Goal: Task Accomplishment & Management: Use online tool/utility

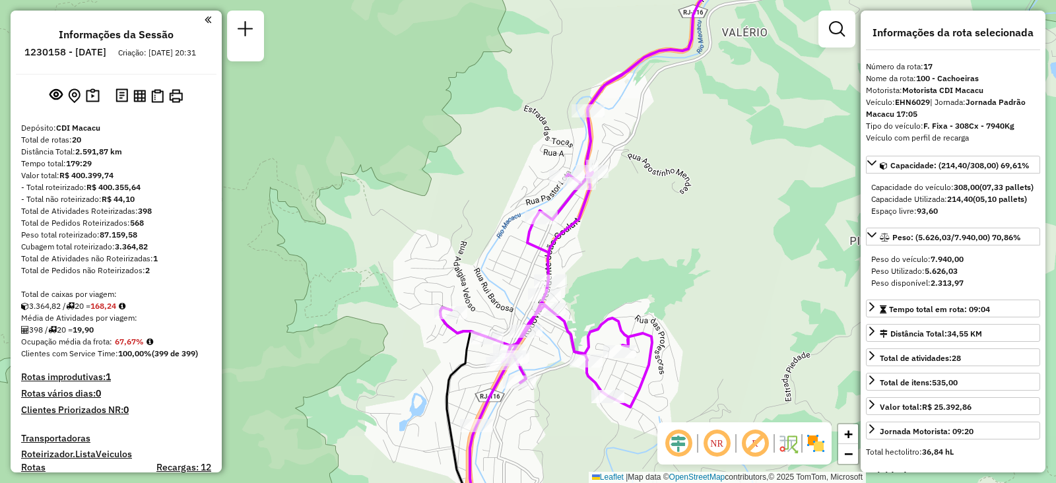
select select "**********"
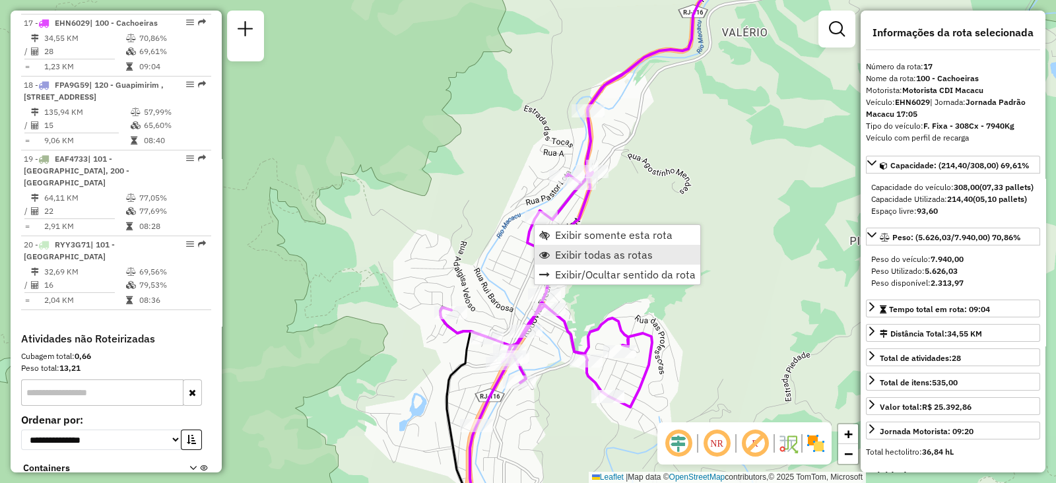
click at [556, 255] on span "Exibir todas as rotas" at bounding box center [604, 255] width 98 height 11
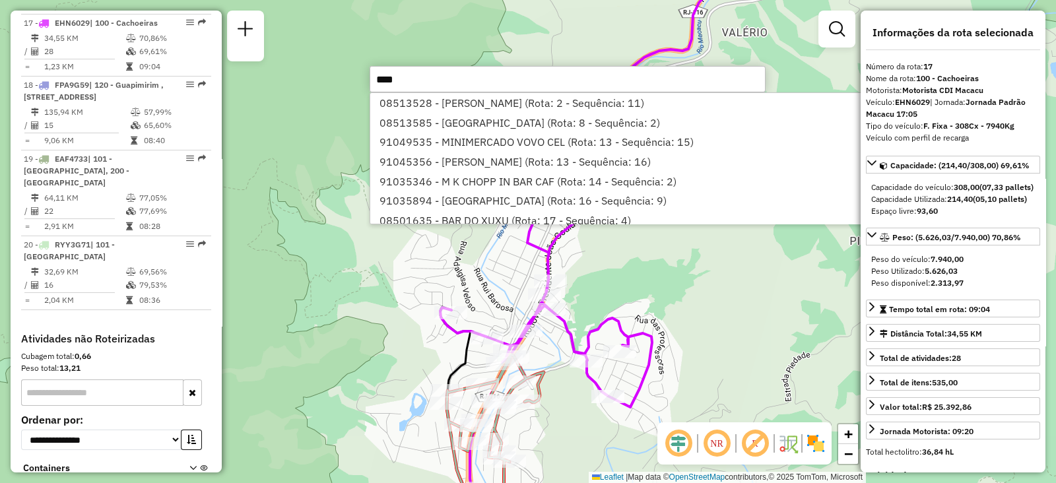
type input "*****"
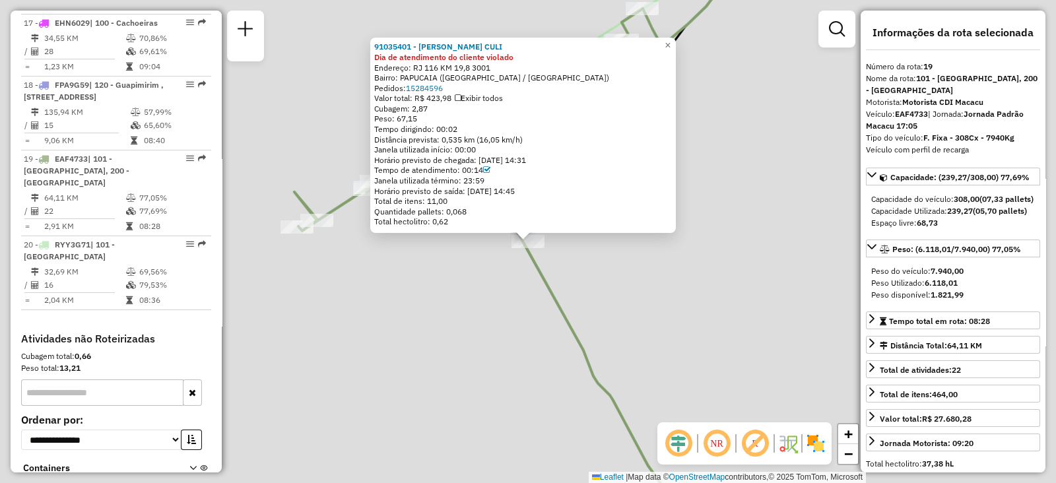
scroll to position [1772, 0]
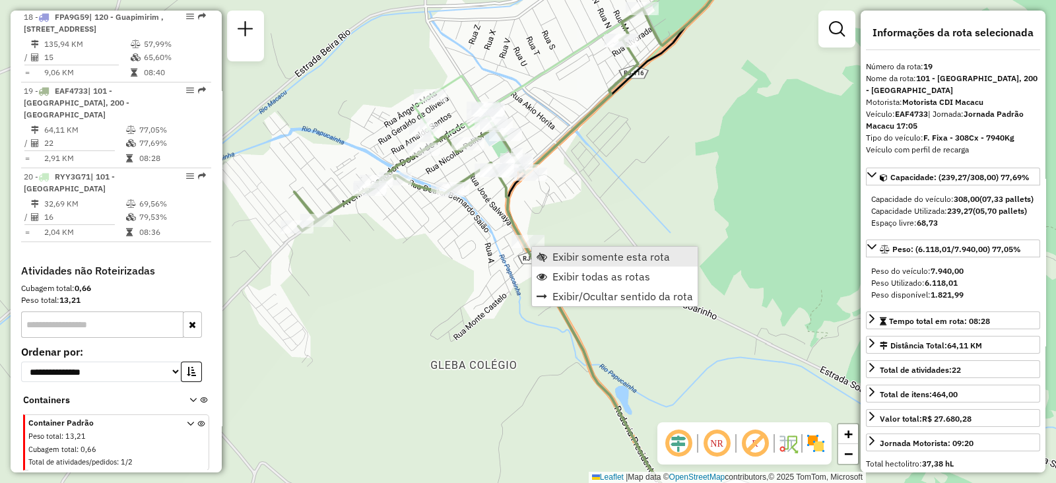
click at [541, 252] on span "Exibir somente esta rota" at bounding box center [542, 256] width 11 height 11
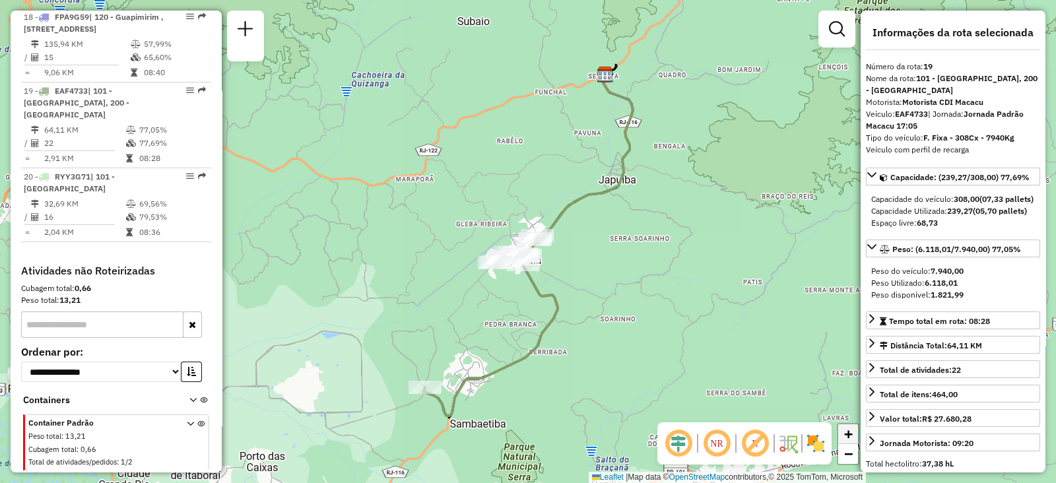
click at [842, 432] on link "+" at bounding box center [848, 434] width 20 height 20
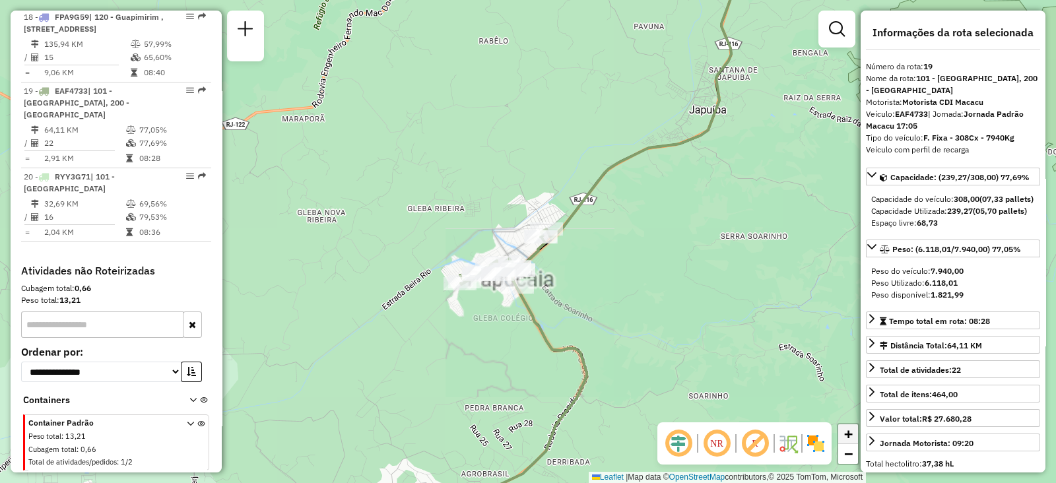
click at [842, 432] on link "+" at bounding box center [848, 434] width 20 height 20
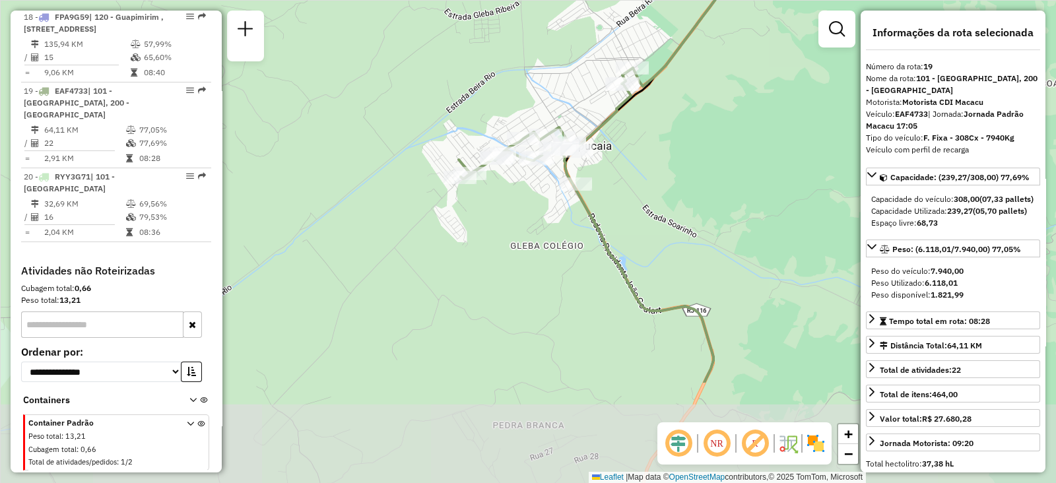
drag, startPoint x: 573, startPoint y: 335, endPoint x: 640, endPoint y: 176, distance: 172.1
click at [640, 176] on div "Janela de atendimento Grade de atendimento Capacidade Transportadoras Veículos …" at bounding box center [528, 241] width 1056 height 483
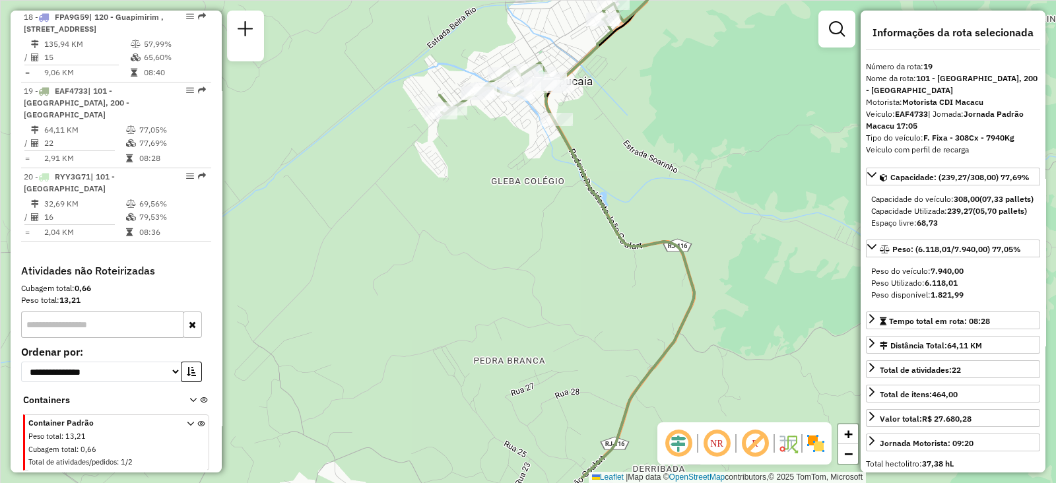
drag, startPoint x: 491, startPoint y: 353, endPoint x: 479, endPoint y: 112, distance: 241.3
click at [479, 112] on div "Janela de atendimento Grade de atendimento Capacidade Transportadoras Veículos …" at bounding box center [528, 241] width 1056 height 483
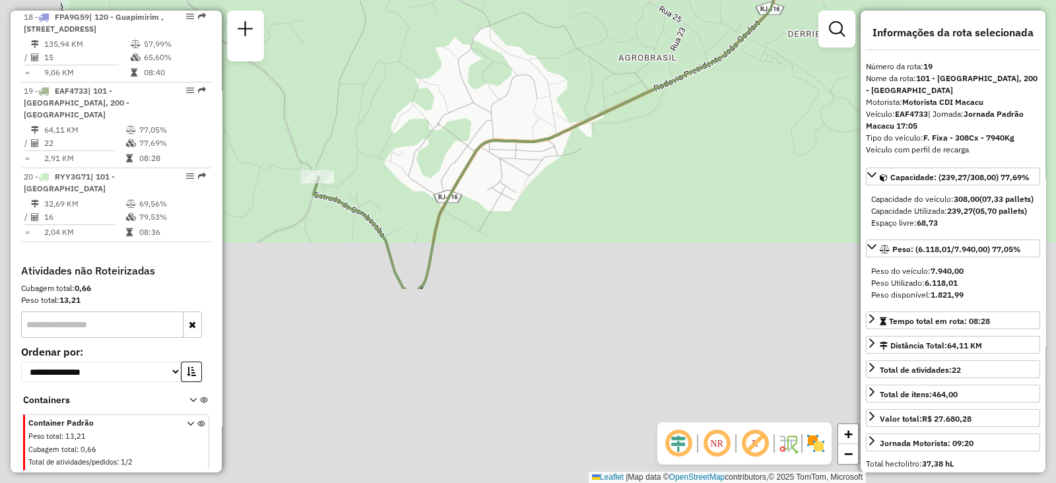
drag, startPoint x: 461, startPoint y: 238, endPoint x: 641, endPoint y: -72, distance: 357.9
click at [641, 0] on html "Aguarde... Pop-up bloqueado! Seu navegador bloqueou automáticamente a abertura …" at bounding box center [528, 241] width 1056 height 483
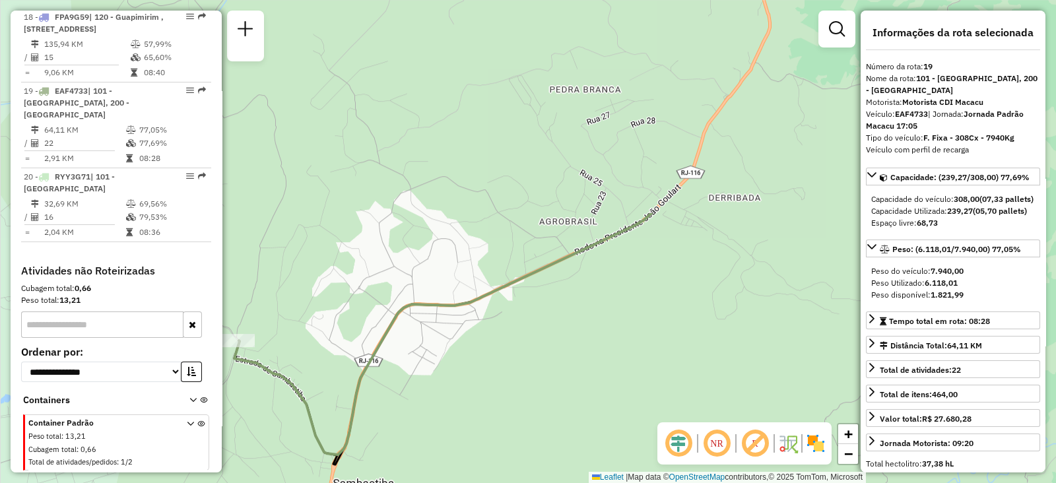
drag, startPoint x: 528, startPoint y: 12, endPoint x: 389, endPoint y: 320, distance: 338.0
click at [389, 320] on div "Janela de atendimento Grade de atendimento Capacidade Transportadoras Veículos …" at bounding box center [528, 241] width 1056 height 483
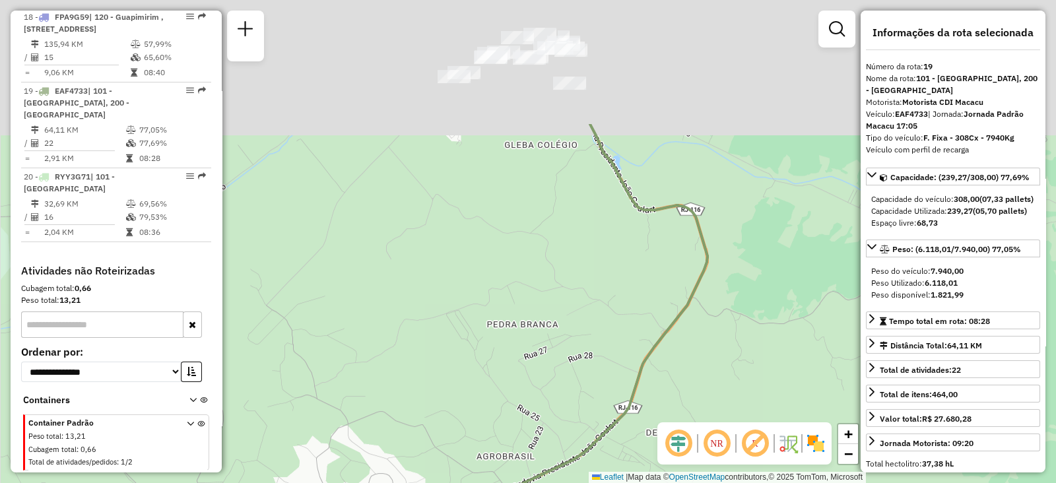
drag, startPoint x: 437, startPoint y: 123, endPoint x: 376, endPoint y: 350, distance: 234.4
click at [376, 350] on div "Janela de atendimento Grade de atendimento Capacidade Transportadoras Veículos …" at bounding box center [528, 241] width 1056 height 483
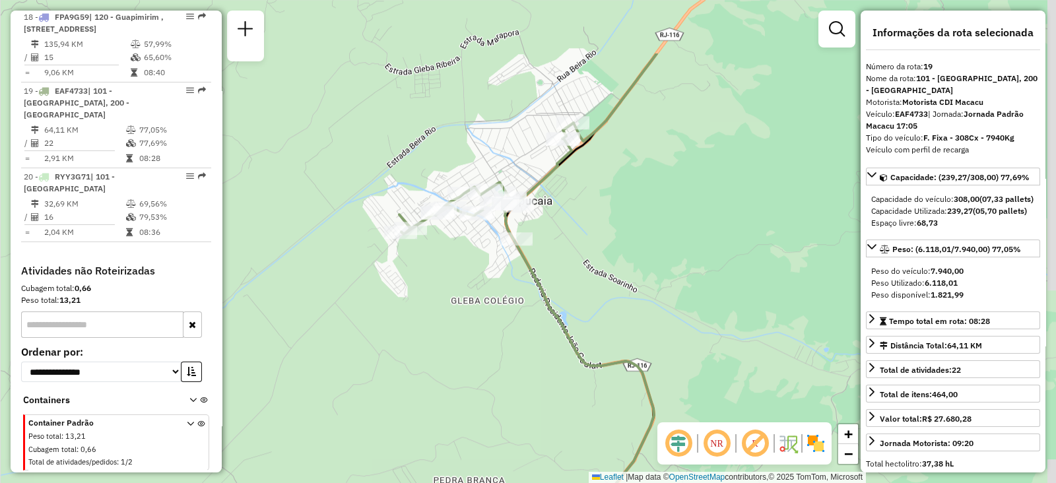
drag, startPoint x: 439, startPoint y: 178, endPoint x: 400, endPoint y: 300, distance: 128.2
click at [400, 300] on div "Janela de atendimento Grade de atendimento Capacidade Transportadoras Veículos …" at bounding box center [528, 241] width 1056 height 483
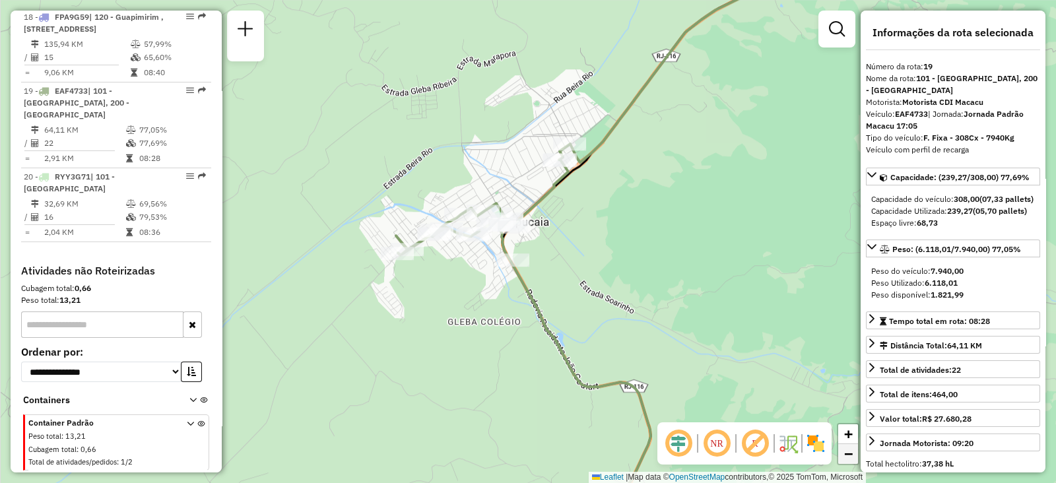
click at [851, 448] on span "−" at bounding box center [848, 454] width 9 height 17
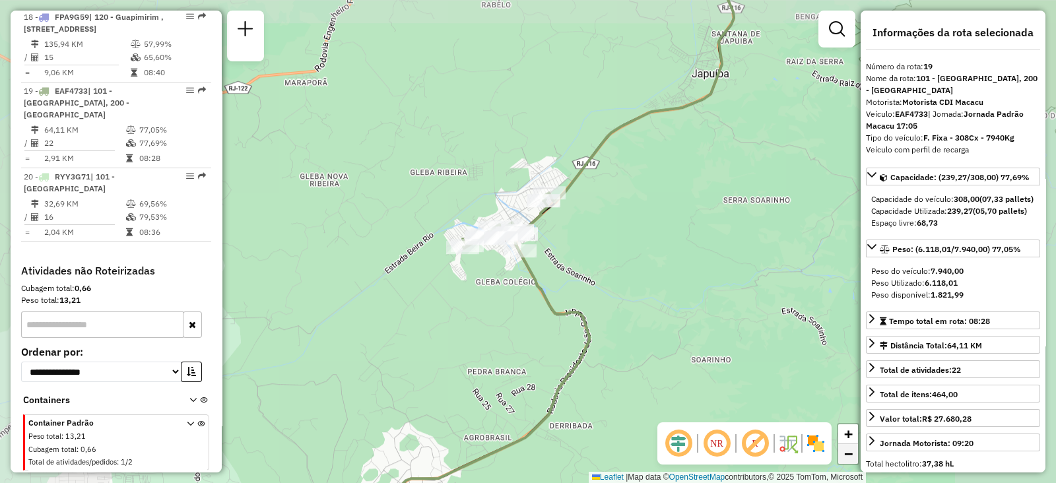
click at [851, 448] on span "−" at bounding box center [848, 454] width 9 height 17
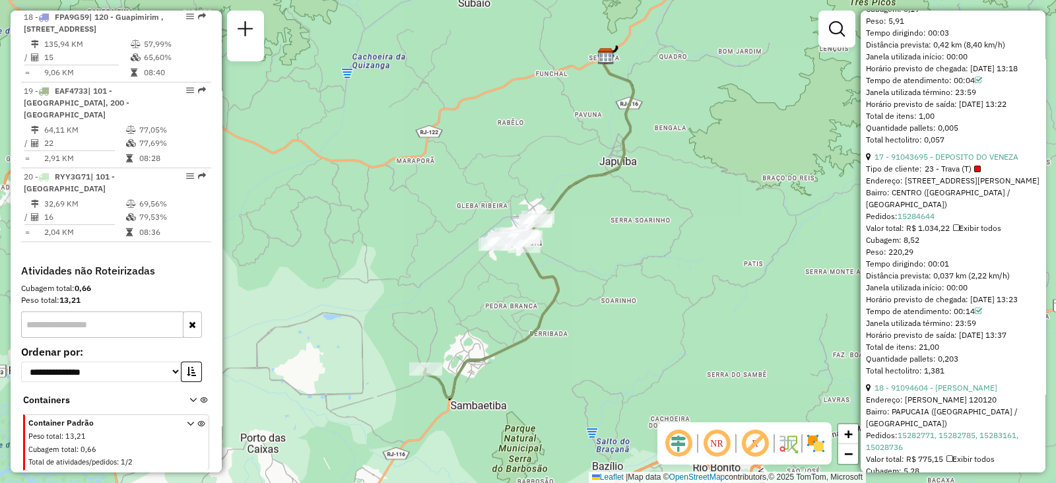
scroll to position [3955, 0]
